Goal: Find specific page/section: Find specific page/section

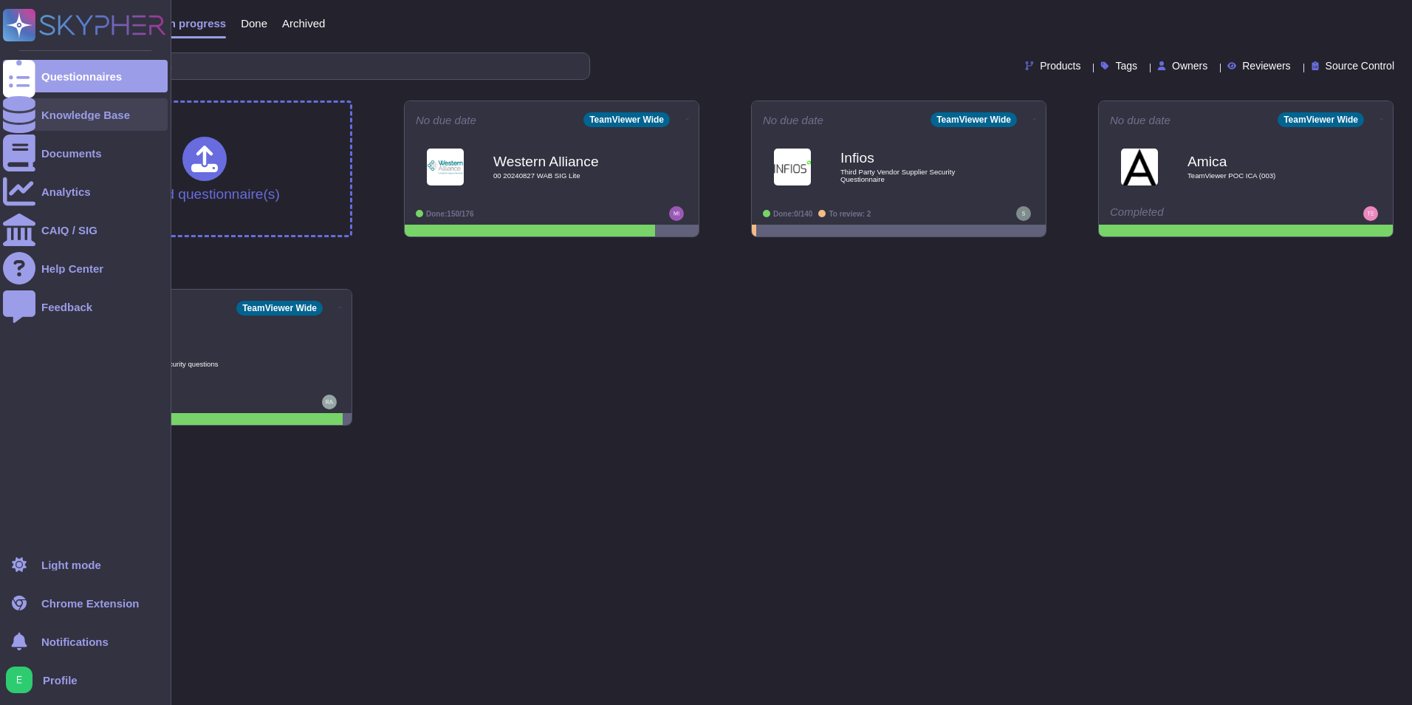
click at [34, 115] on div at bounding box center [19, 114] width 32 height 32
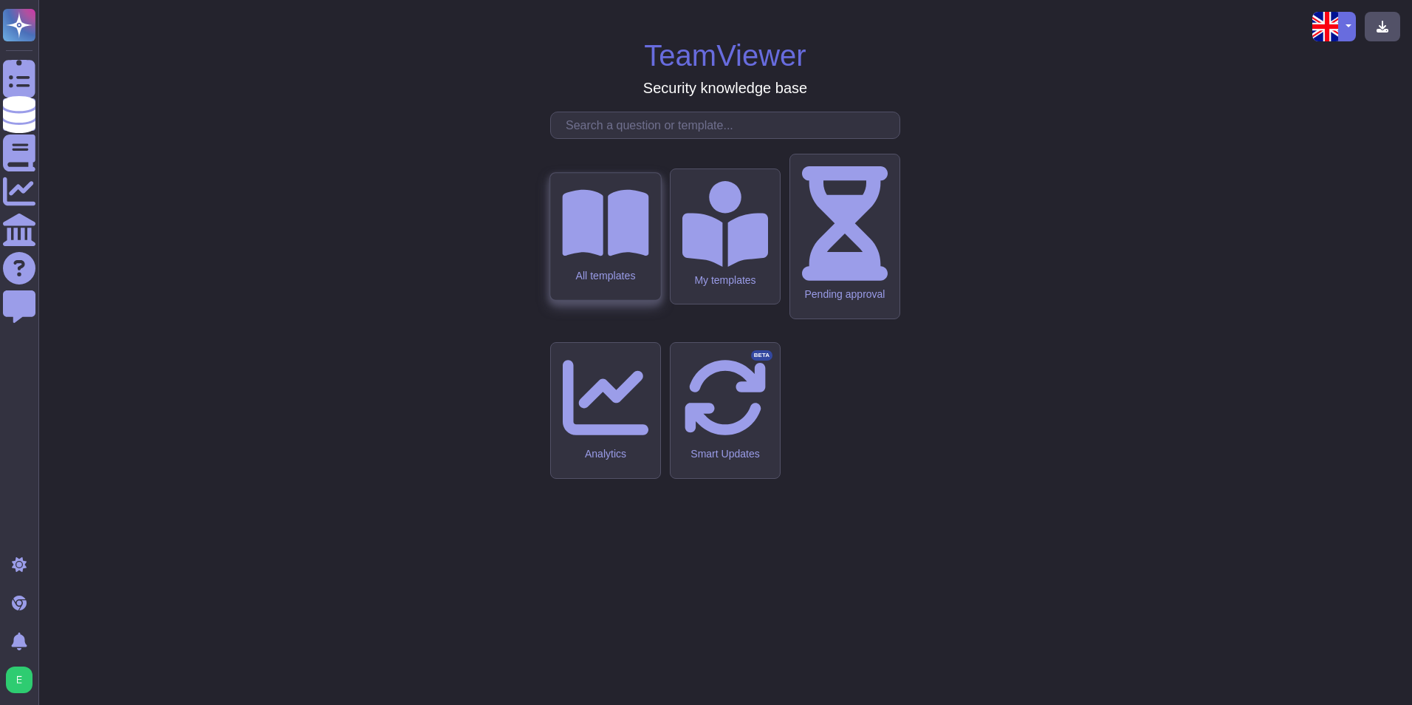
click at [620, 300] on div "All templates" at bounding box center [605, 236] width 110 height 127
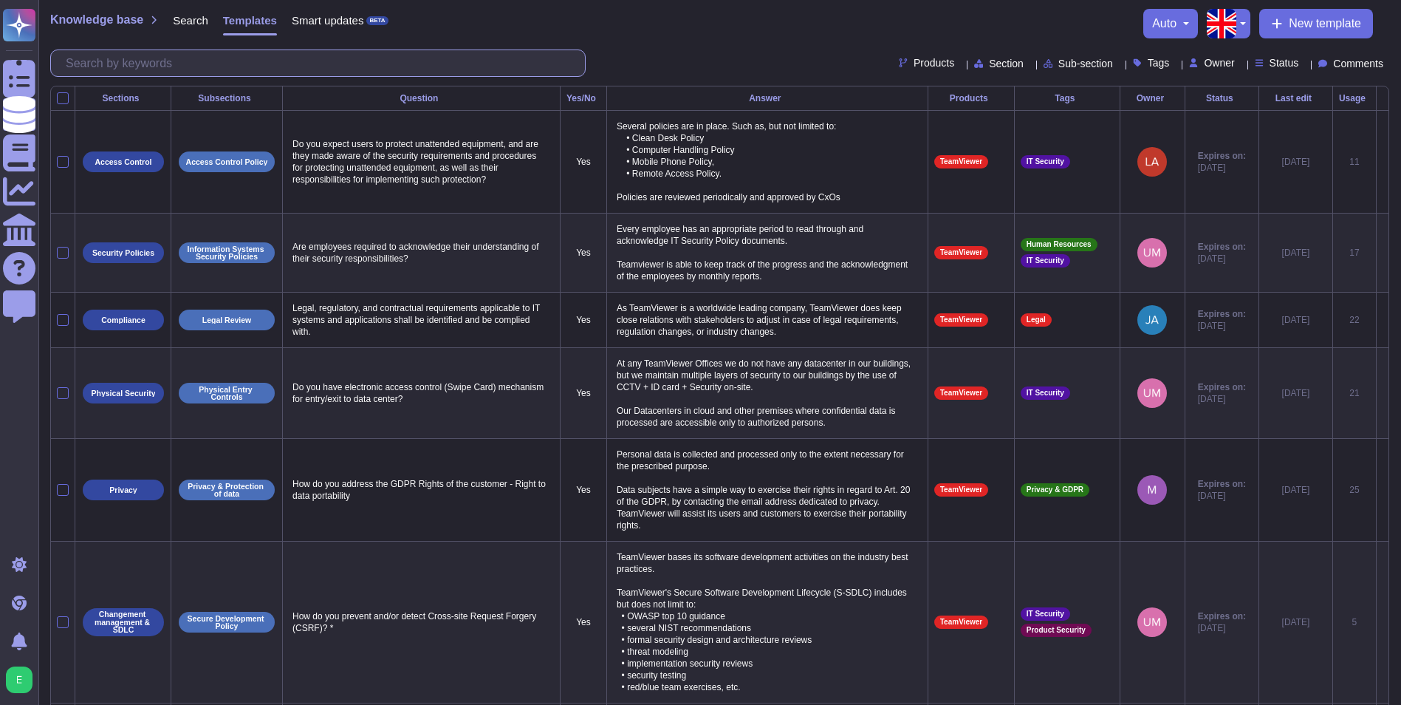
click at [223, 56] on input "text" at bounding box center [321, 63] width 527 height 26
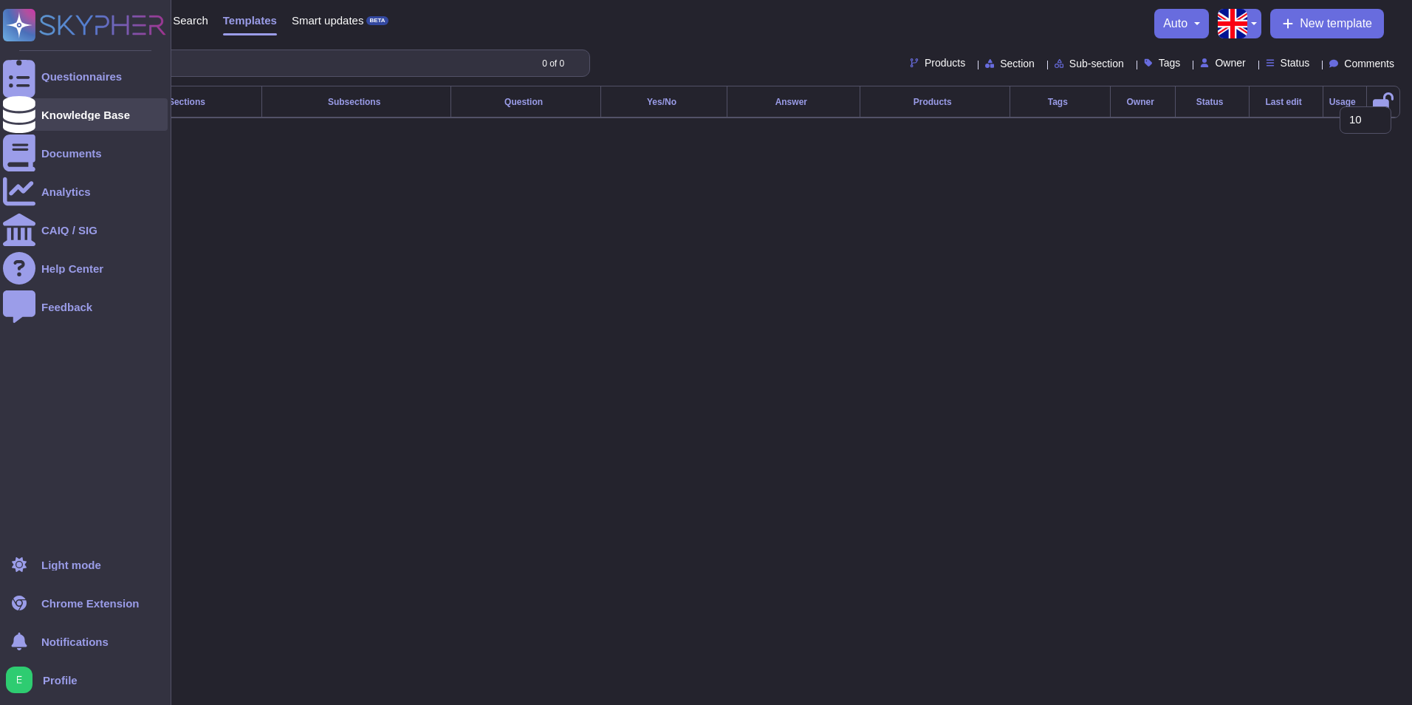
type input "team vi"
click at [90, 123] on div "Knowledge Base" at bounding box center [85, 114] width 165 height 32
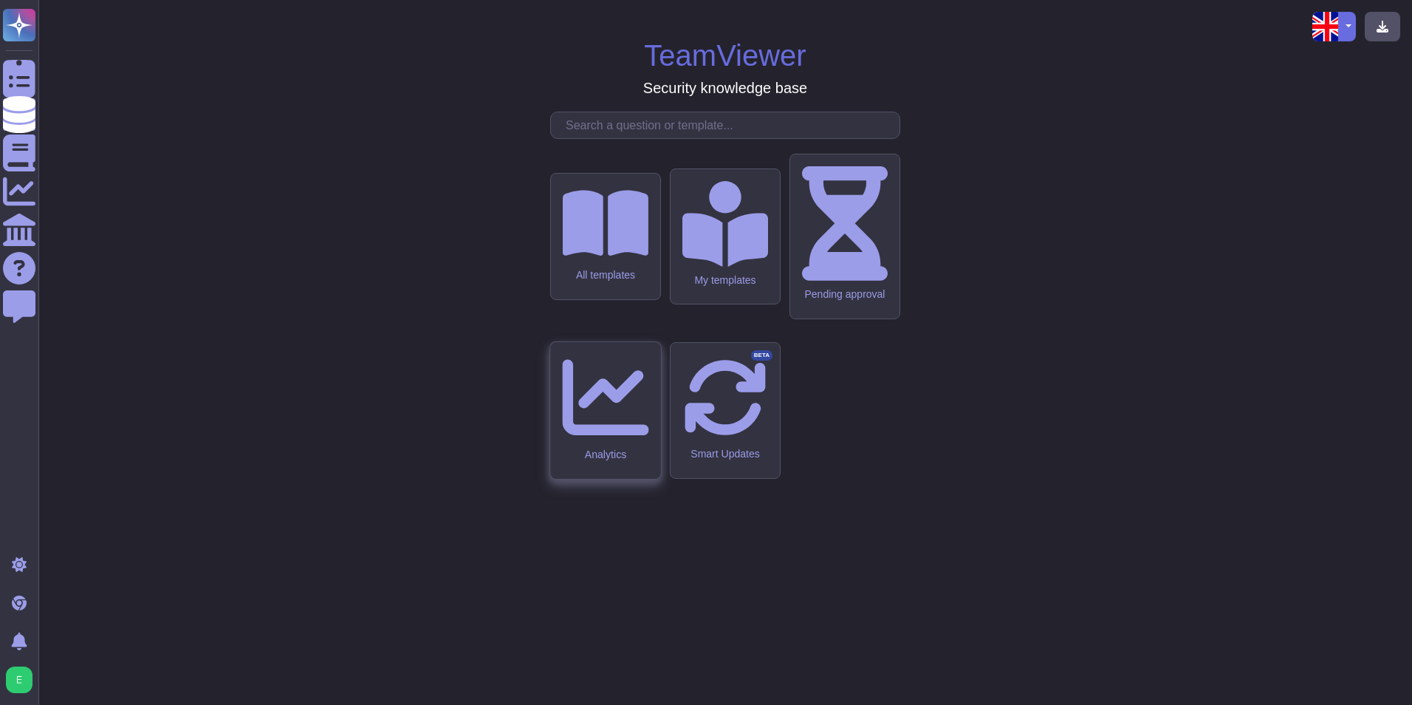
click at [600, 417] on div "Analytics" at bounding box center [605, 410] width 110 height 137
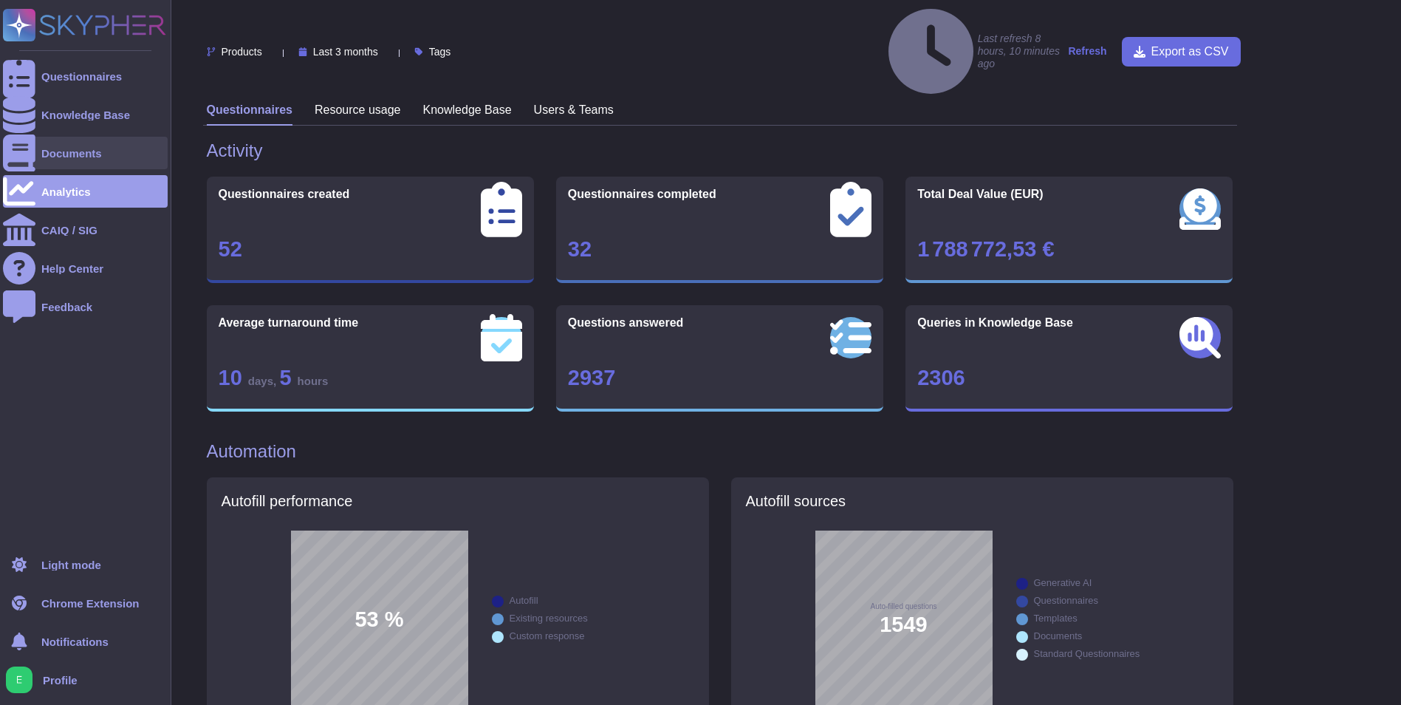
click at [17, 151] on icon at bounding box center [19, 152] width 32 height 37
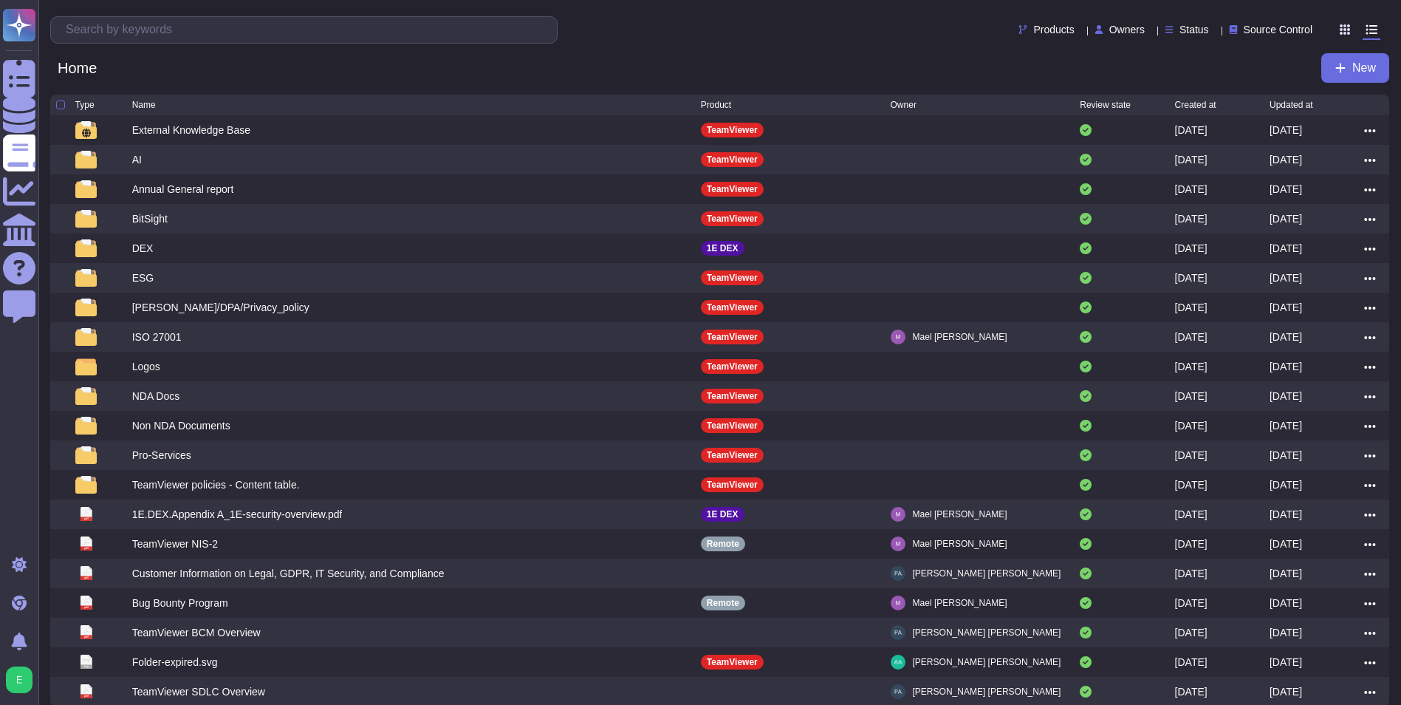
click at [235, 54] on div "Home New" at bounding box center [719, 68] width 1339 height 30
click at [246, 40] on input "text" at bounding box center [307, 30] width 498 height 26
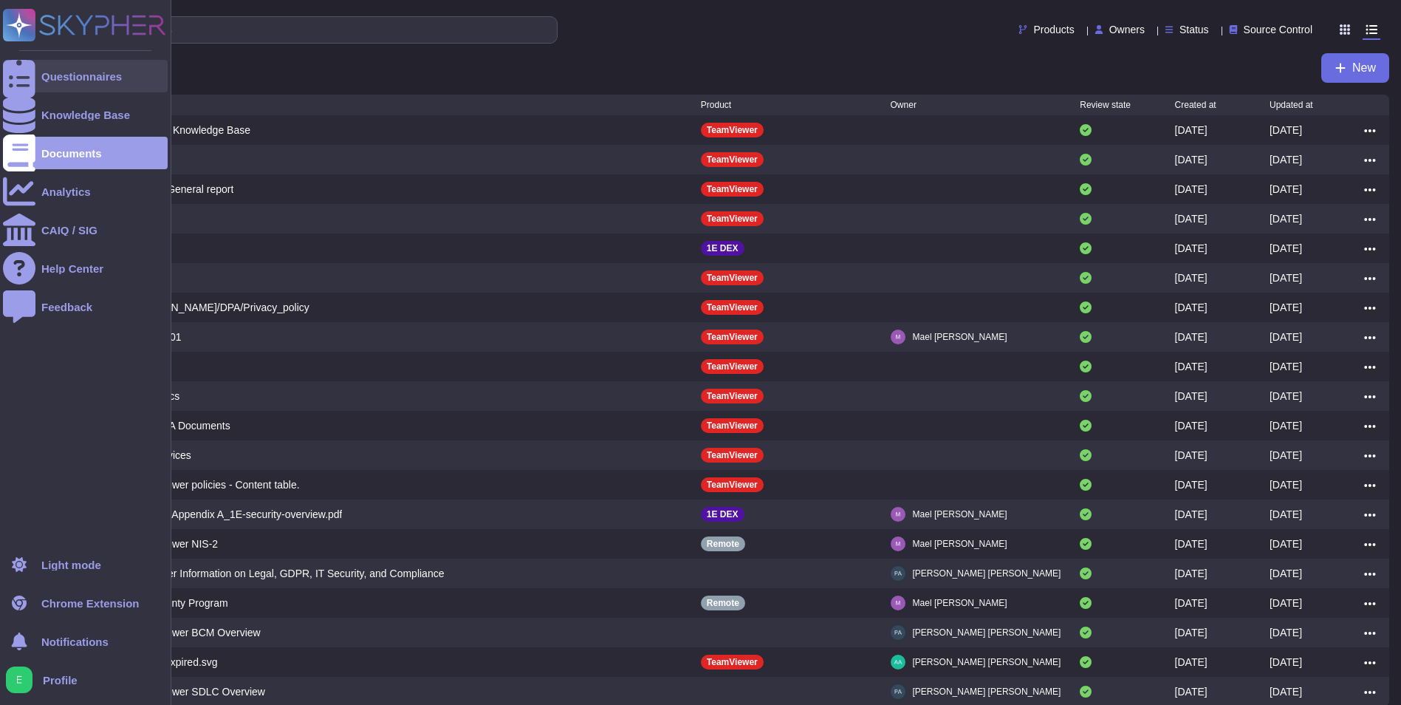
click at [27, 75] on div at bounding box center [19, 76] width 32 height 32
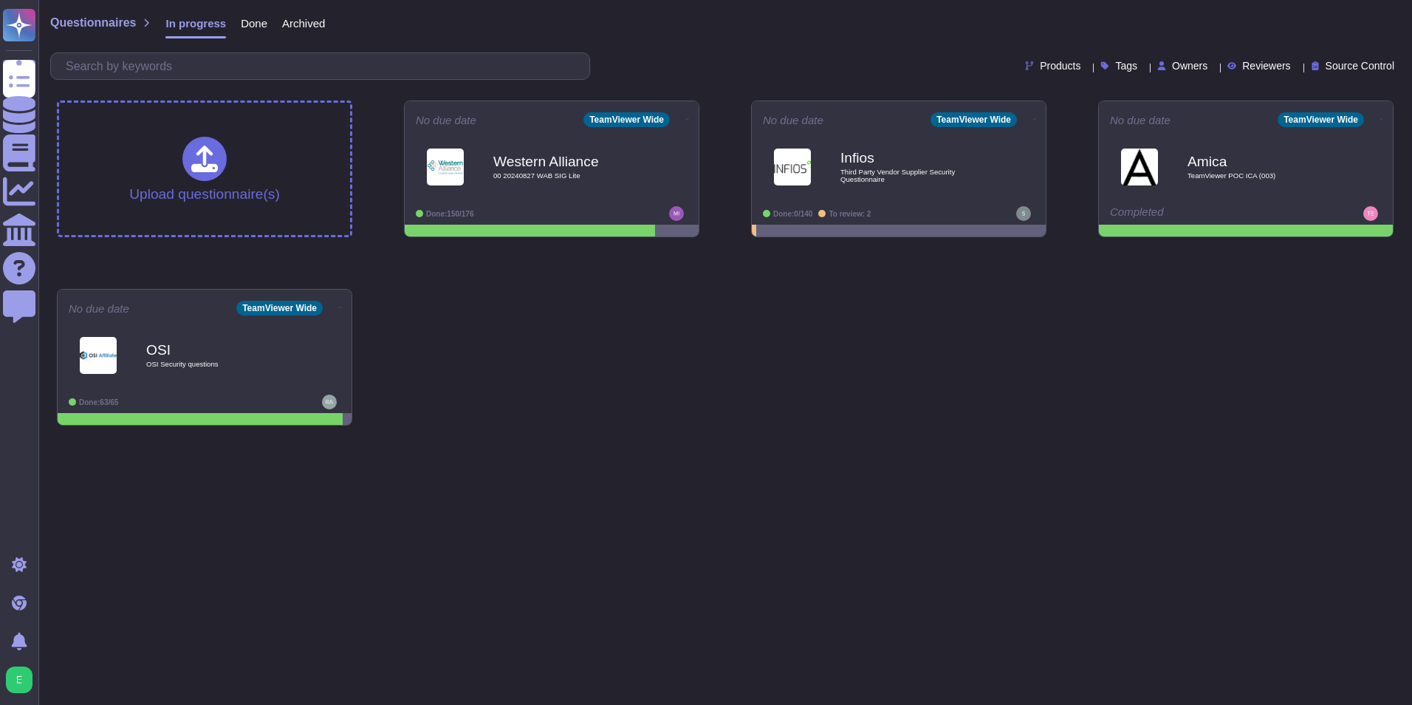
click at [795, 437] on html "Questionnaires Knowledge Base Documents Analytics CAIQ / SIG Help Center Feedba…" at bounding box center [706, 218] width 1412 height 437
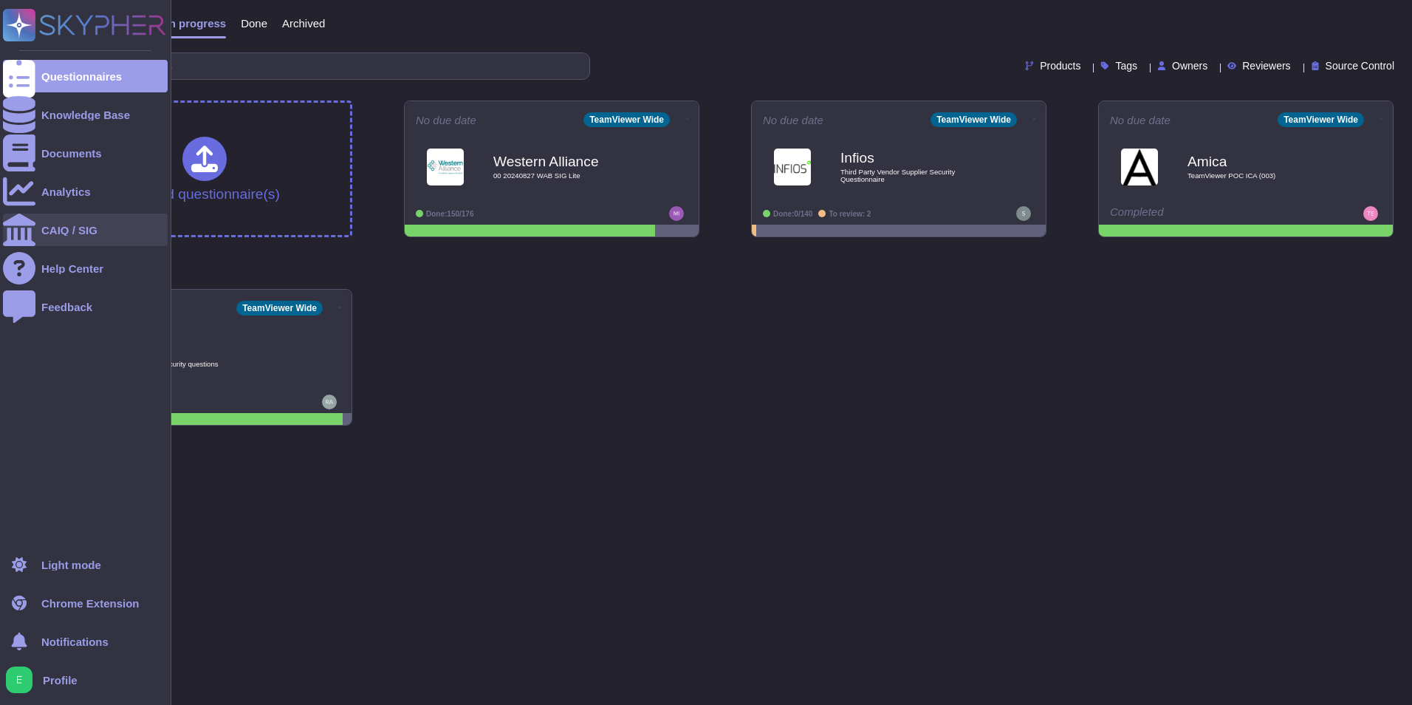
click at [36, 235] on div "CAIQ / SIG" at bounding box center [85, 229] width 165 height 32
